Goal: Information Seeking & Learning: Find specific fact

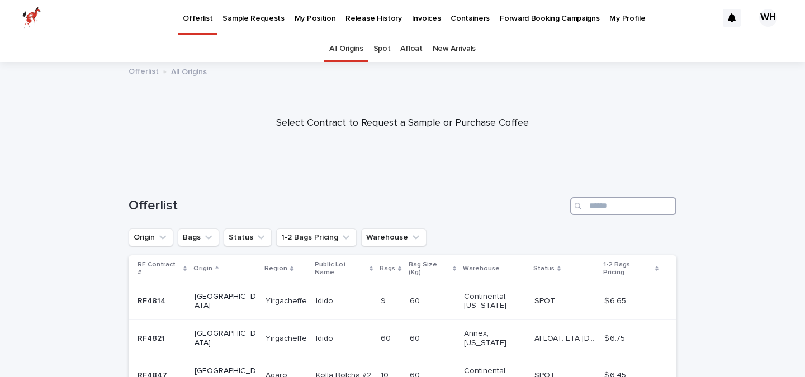
click at [606, 206] on input "Search" at bounding box center [623, 206] width 106 height 18
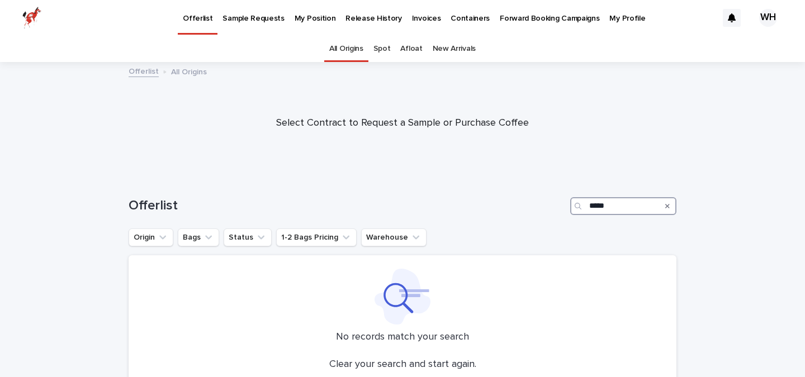
type input "*****"
click at [669, 205] on div "Search" at bounding box center [668, 206] width 18 height 18
click at [668, 207] on icon "Search" at bounding box center [667, 206] width 4 height 4
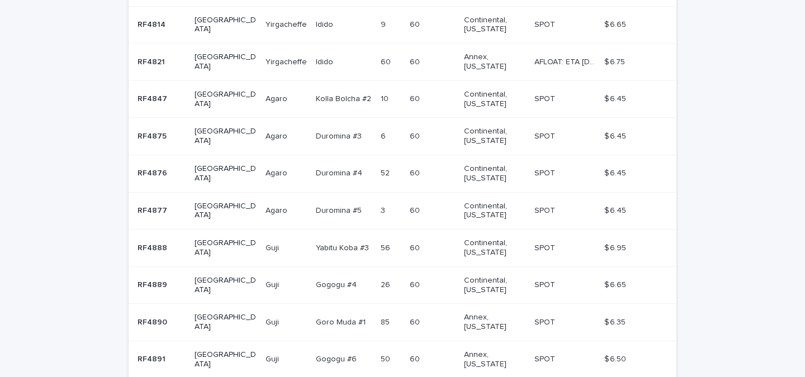
scroll to position [319, 0]
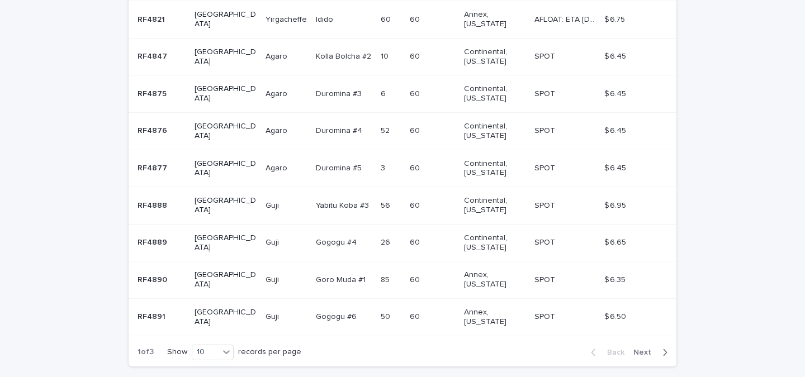
click at [647, 349] on span "Next" at bounding box center [646, 353] width 25 height 8
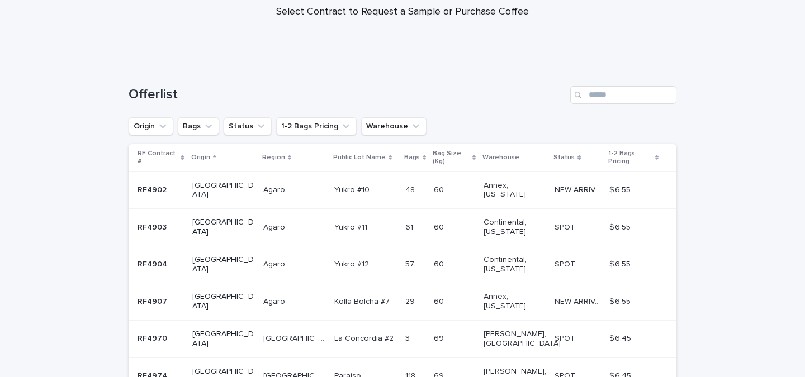
scroll to position [291, 0]
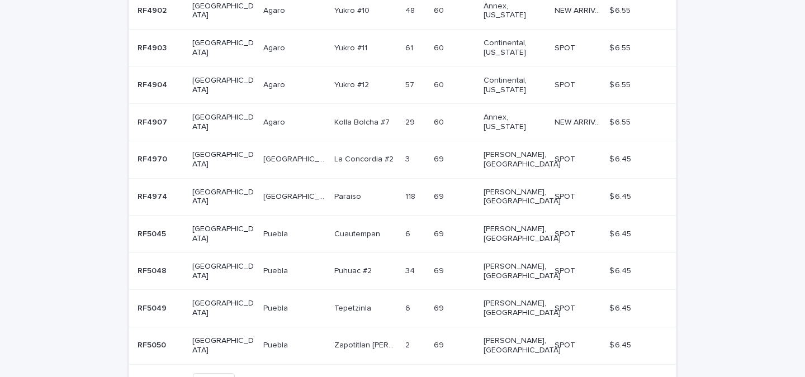
click at [646, 377] on span "Next" at bounding box center [646, 381] width 25 height 8
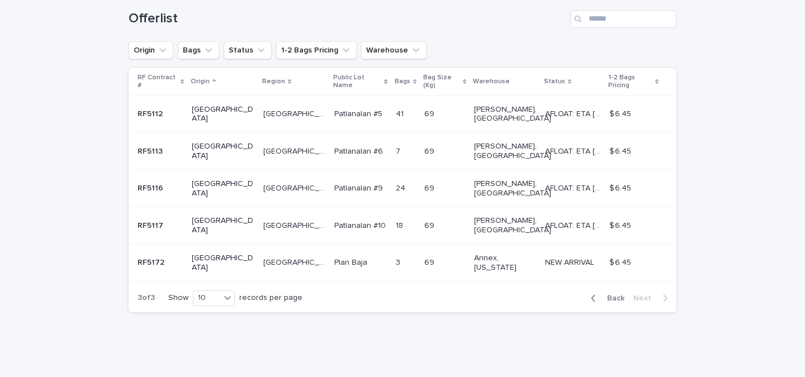
scroll to position [133, 0]
